Goal: Task Accomplishment & Management: Use online tool/utility

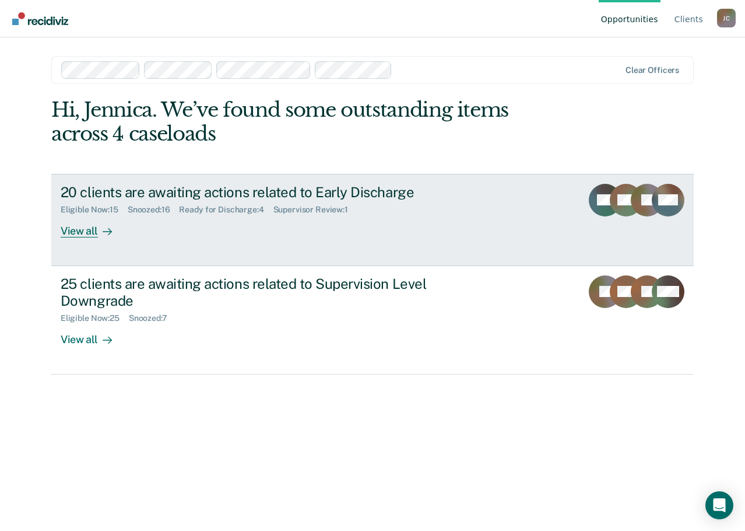
click at [236, 189] on div "20 clients are awaiting actions related to Early Discharge" at bounding box center [265, 192] width 409 height 17
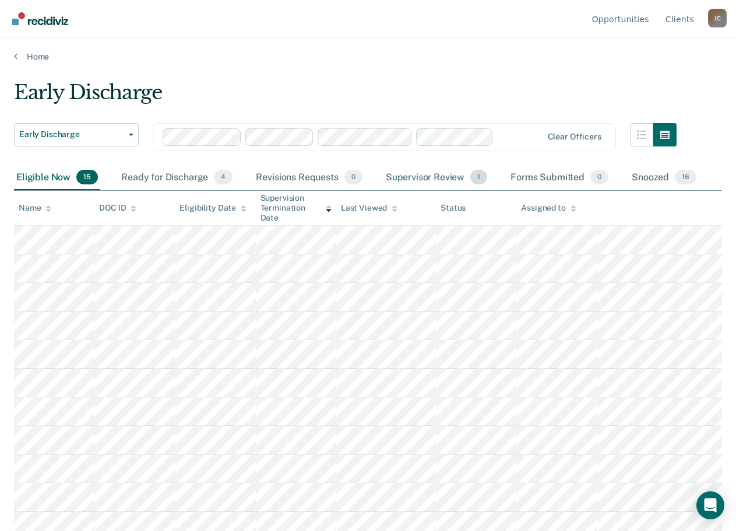
click at [439, 180] on div "Supervisor Review 1" at bounding box center [437, 178] width 107 height 26
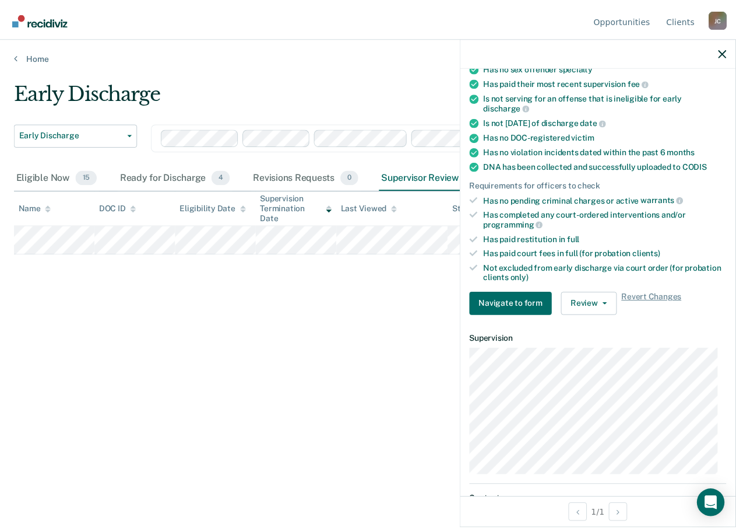
scroll to position [175, 0]
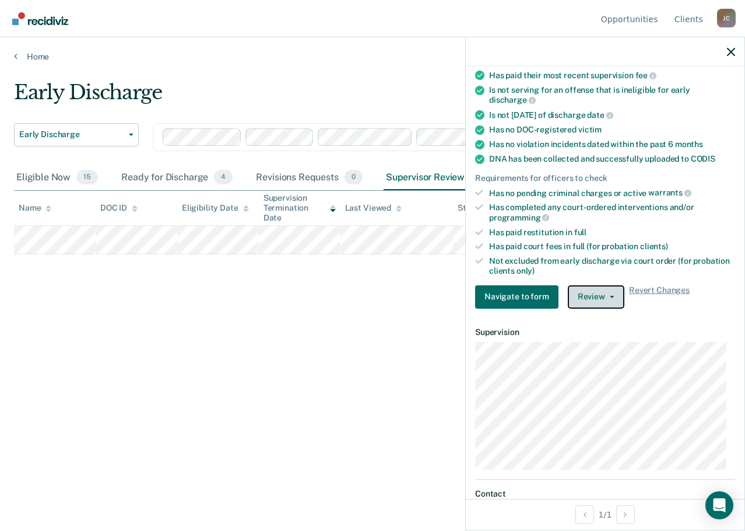
click at [588, 295] on button "Review" at bounding box center [596, 296] width 57 height 23
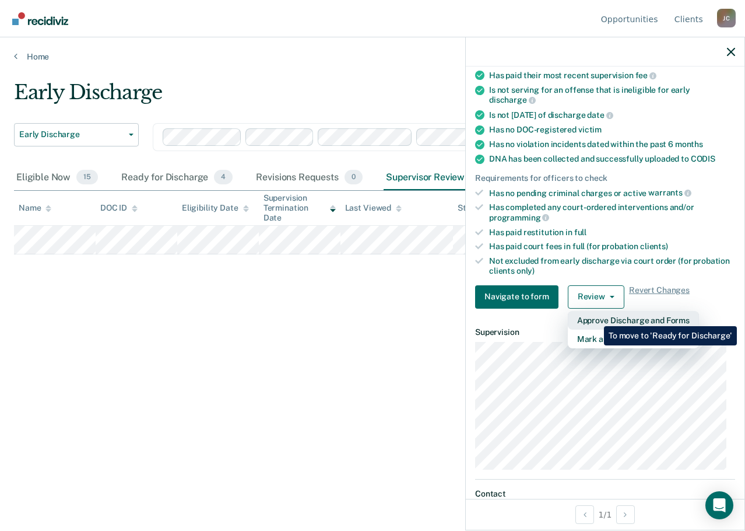
click at [595, 317] on button "Approve Discharge and Forms" at bounding box center [633, 320] width 131 height 19
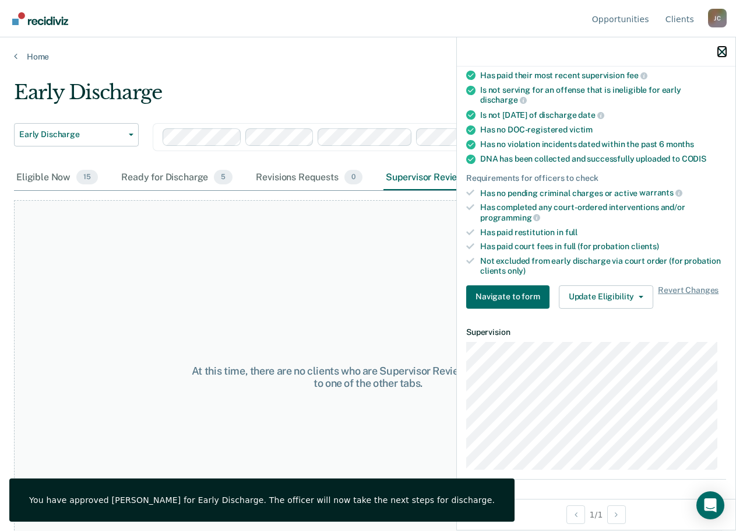
click at [725, 54] on icon "button" at bounding box center [722, 52] width 8 height 8
